Goal: Information Seeking & Learning: Learn about a topic

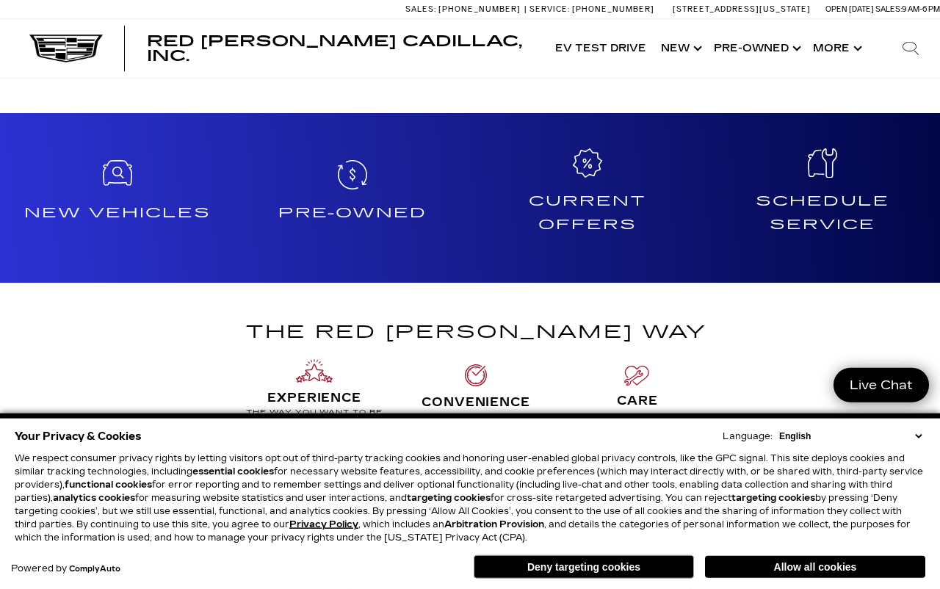
scroll to position [1115, 0]
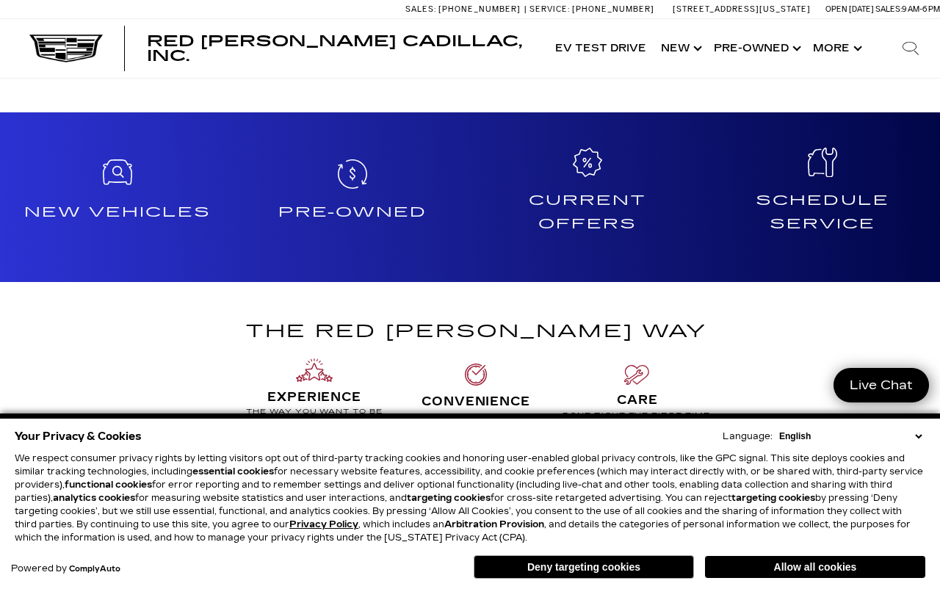
click at [367, 206] on h4 "Pre-Owned" at bounding box center [352, 211] width 223 height 23
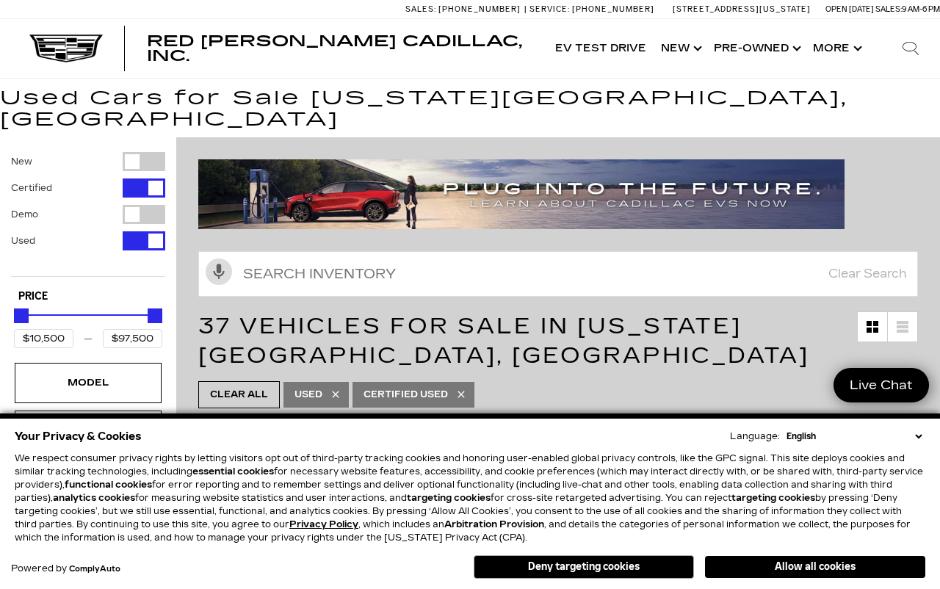
click at [662, 574] on button "Deny targeting cookies" at bounding box center [583, 566] width 220 height 23
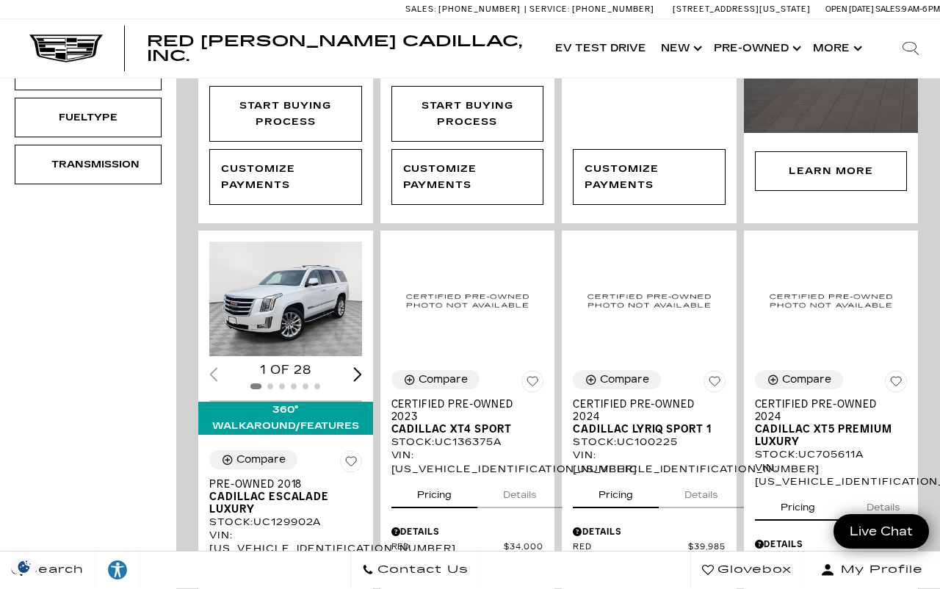
scroll to position [694, 0]
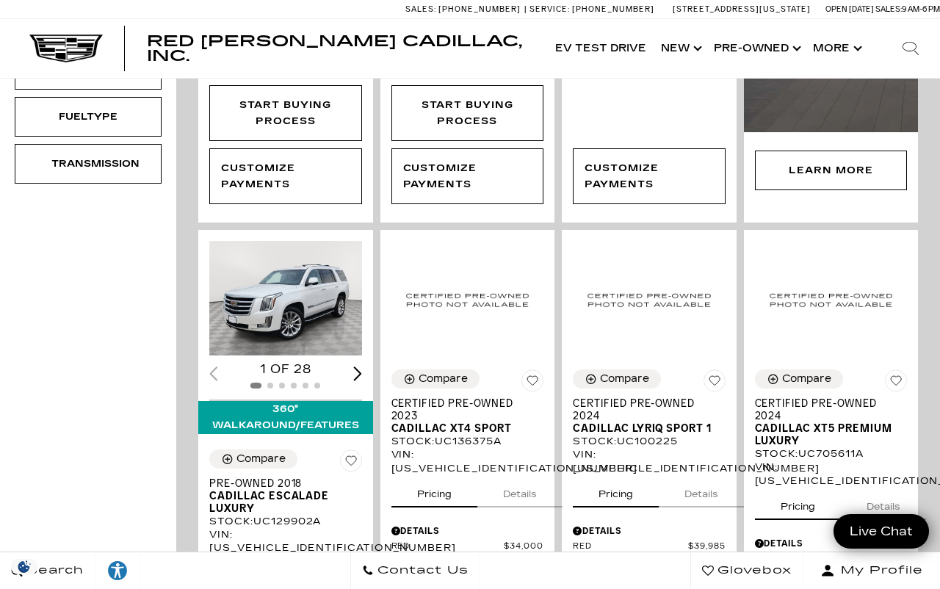
click at [274, 300] on img "1 / 2" at bounding box center [285, 298] width 153 height 115
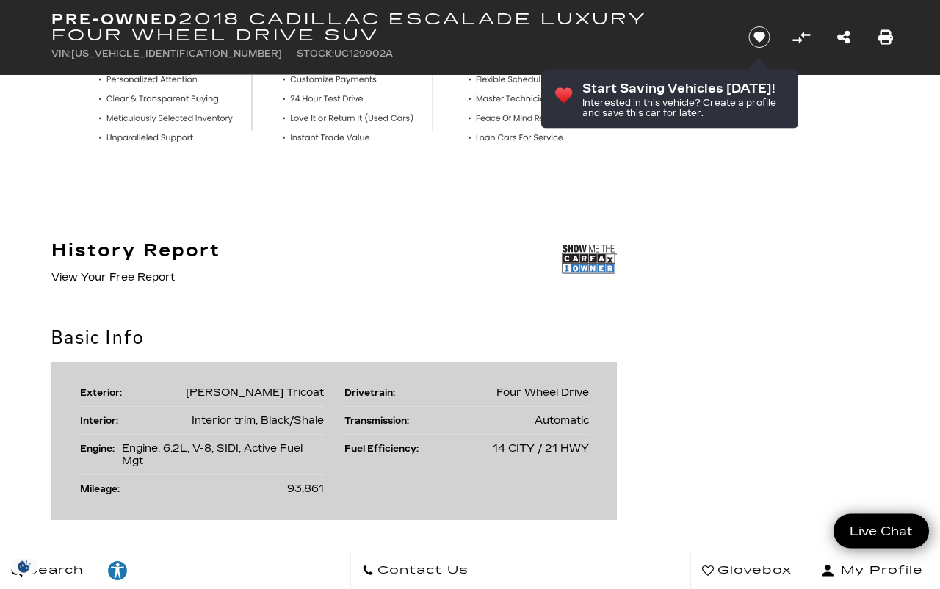
scroll to position [675, 0]
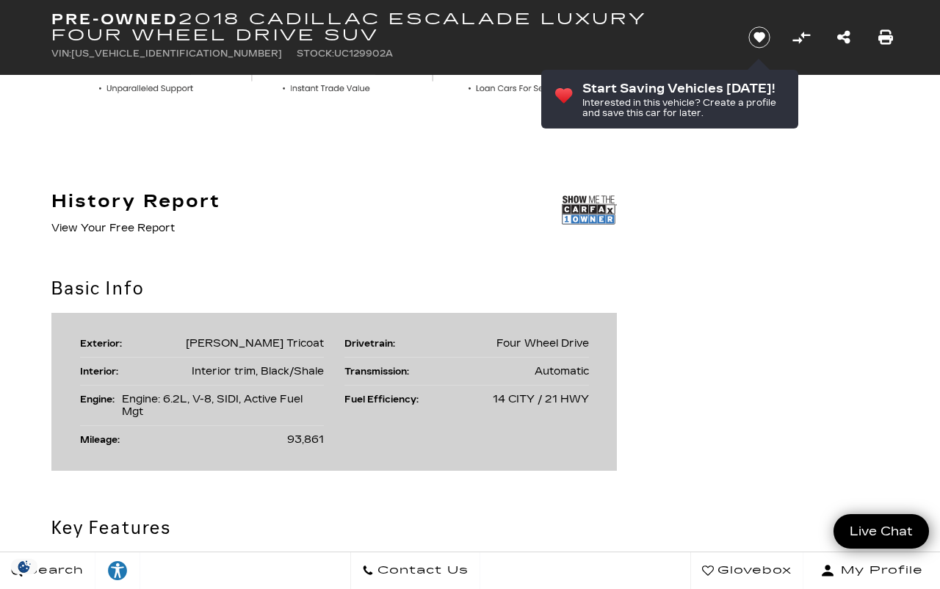
click at [821, 287] on div "Basic Info Exterior: [PERSON_NAME] Tricoat Drivetrain: Four Wheel Drive Interio…" at bounding box center [469, 372] width 881 height 195
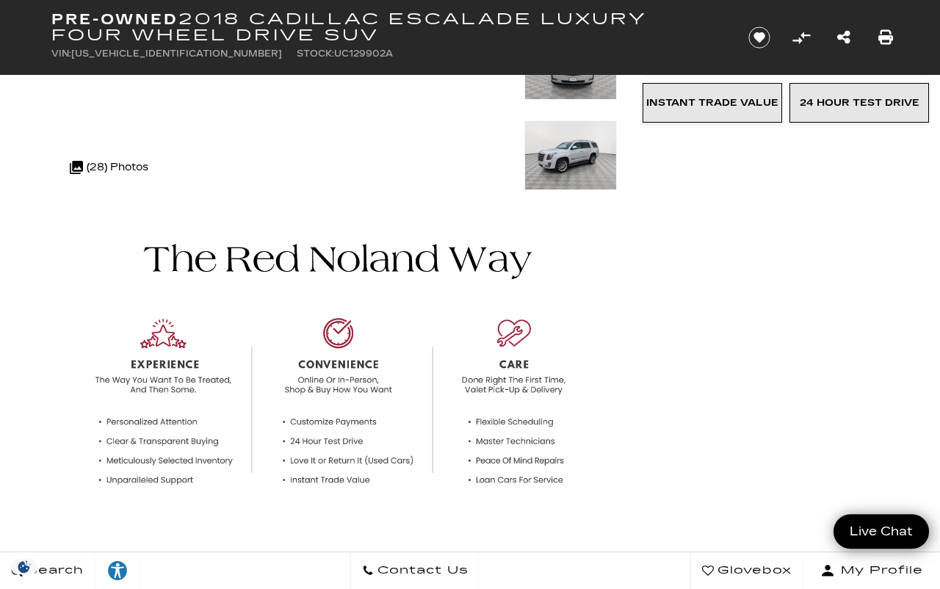
scroll to position [296, 0]
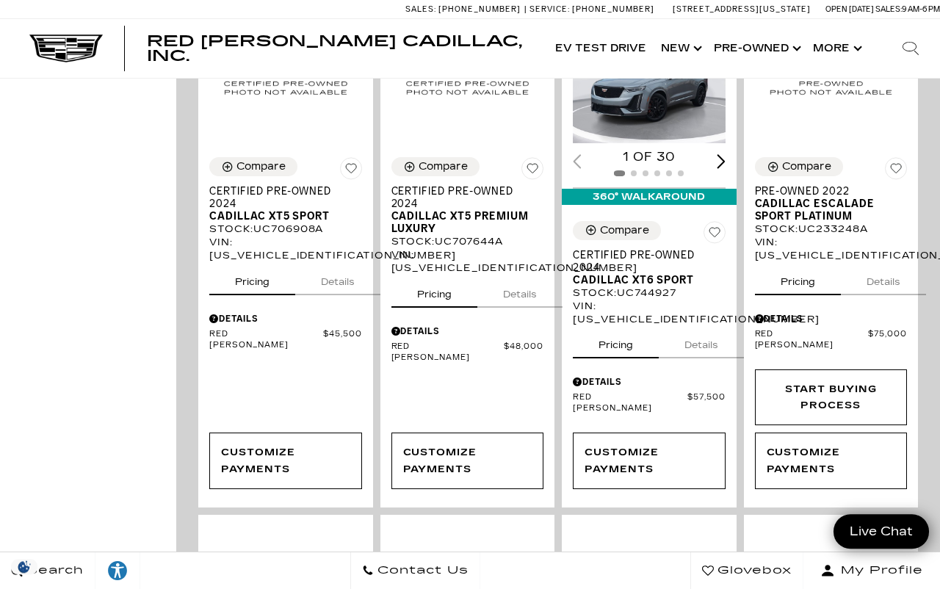
scroll to position [1477, 0]
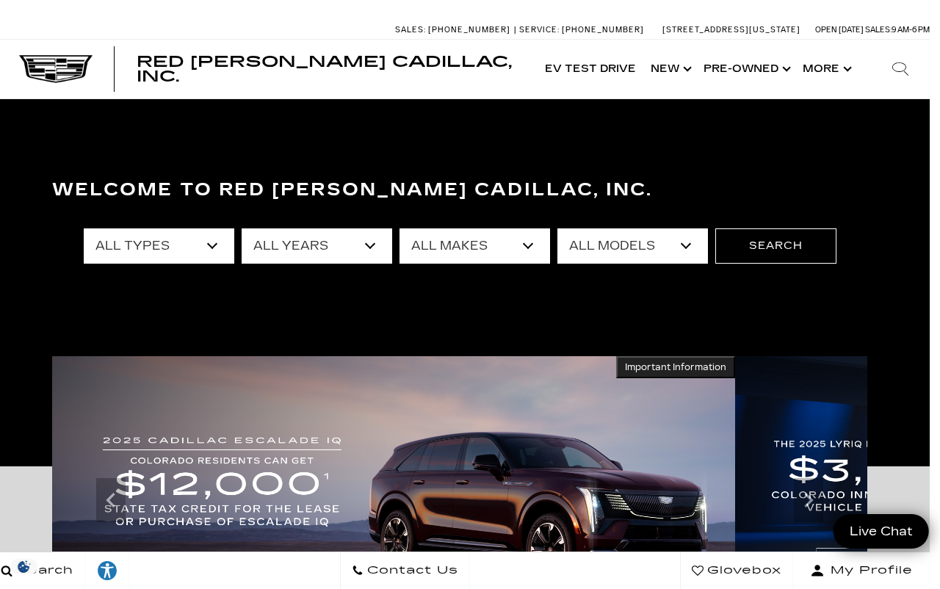
scroll to position [0, 11]
